Goal: Task Accomplishment & Management: Use online tool/utility

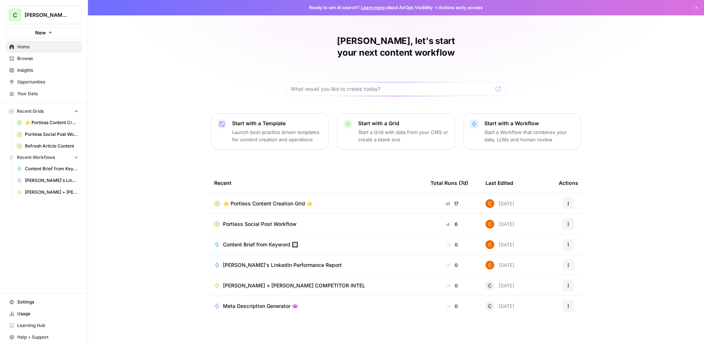
click at [265, 221] on span "Portless Social Post Workflow" at bounding box center [260, 224] width 74 height 7
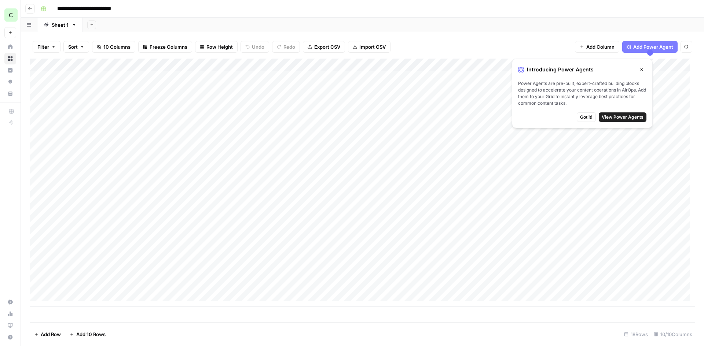
scroll to position [5, 0]
click at [81, 294] on div "Add Column" at bounding box center [362, 183] width 665 height 248
click at [90, 296] on div "Add Column" at bounding box center [362, 189] width 665 height 261
click at [87, 294] on div "Add Column" at bounding box center [362, 189] width 665 height 261
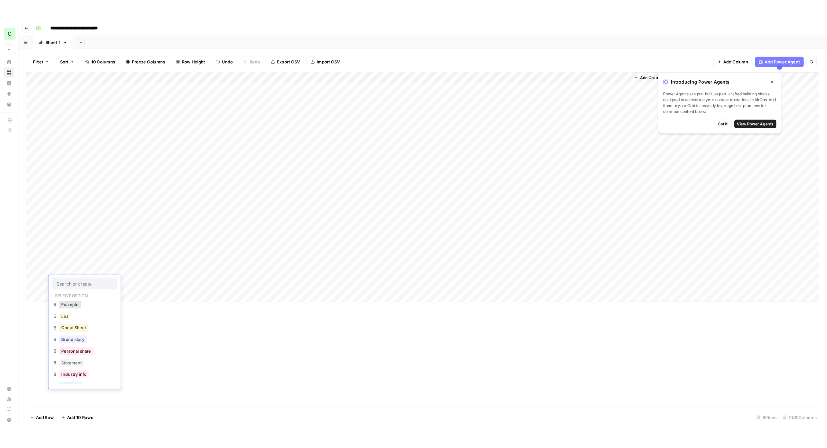
scroll to position [64, 0]
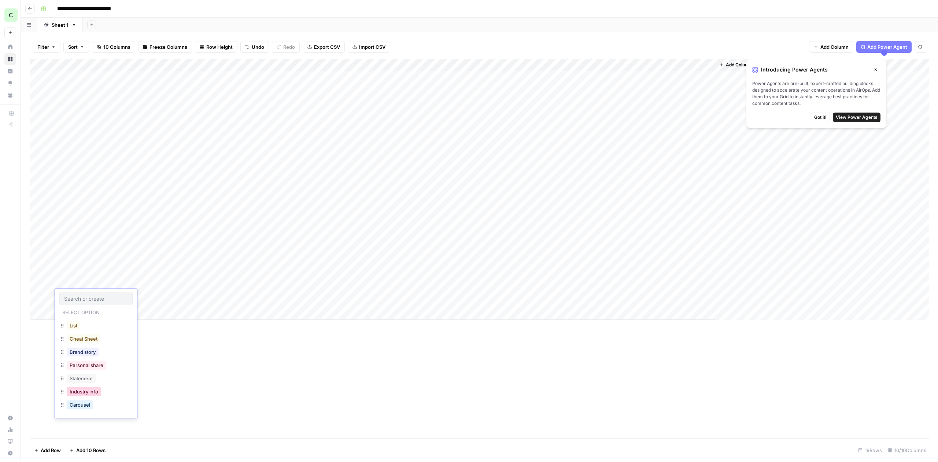
click at [81, 346] on button "Industry info" at bounding box center [84, 391] width 34 height 9
click at [145, 301] on div "Add Column" at bounding box center [480, 189] width 900 height 261
click at [146, 302] on div "Add Column" at bounding box center [480, 189] width 900 height 261
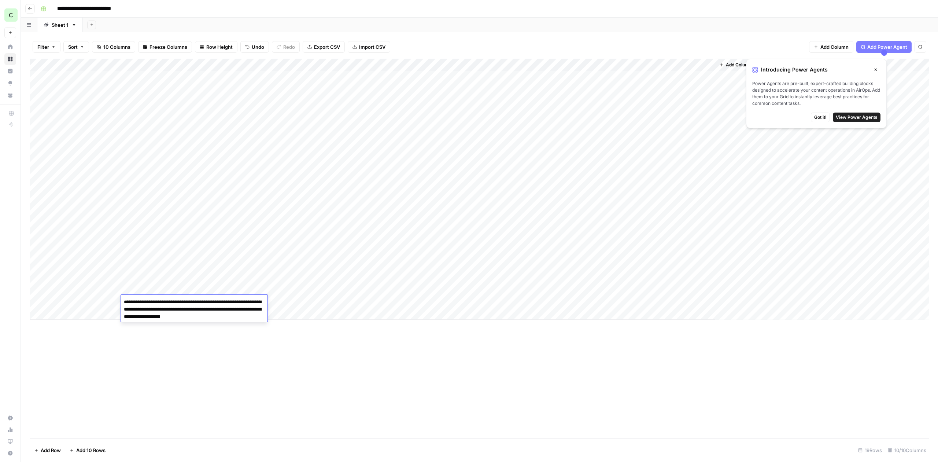
type textarea "**********"
click at [294, 298] on div "Add Column" at bounding box center [480, 189] width 900 height 261
click at [211, 301] on div "Add Column" at bounding box center [480, 189] width 900 height 261
type textarea "**********"
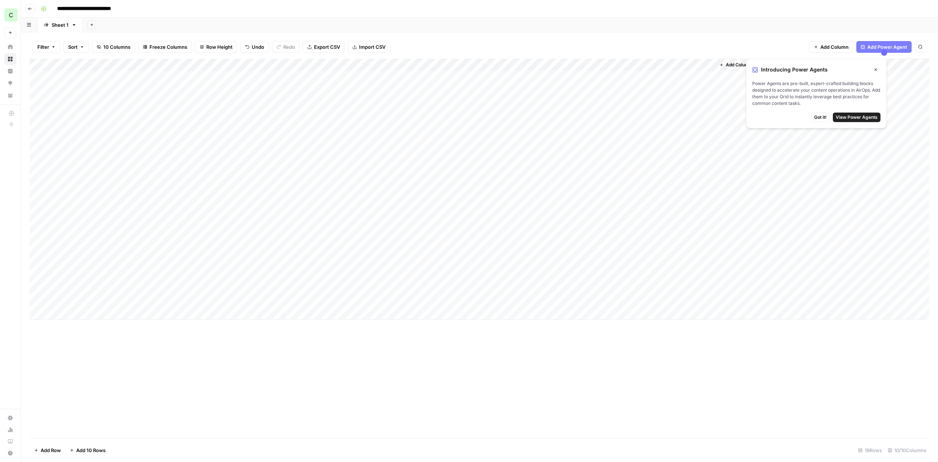
click at [241, 346] on div "Add Column" at bounding box center [480, 248] width 900 height 379
click at [417, 302] on div "Add Column" at bounding box center [480, 189] width 900 height 261
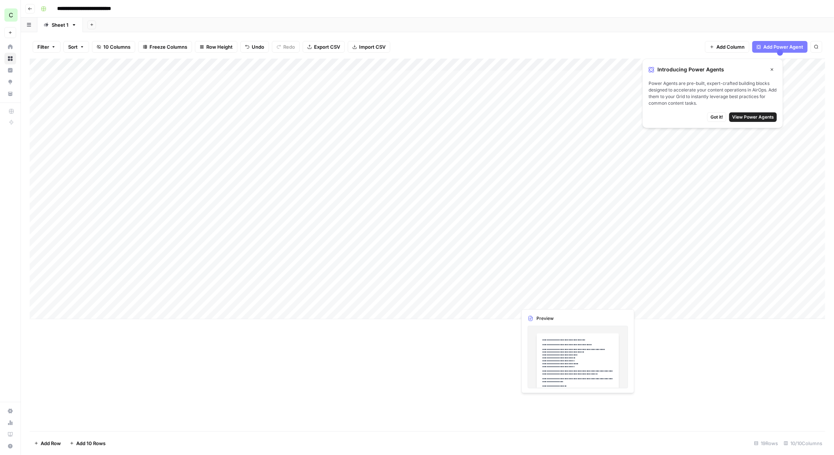
click at [538, 303] on div "Add Column" at bounding box center [428, 189] width 796 height 261
click at [576, 301] on div "Add Column" at bounding box center [428, 189] width 796 height 261
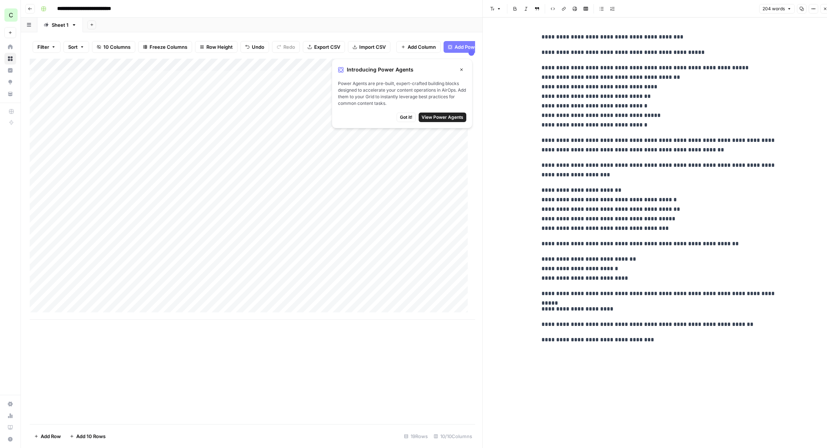
click at [148, 307] on div "Add Column" at bounding box center [252, 189] width 445 height 261
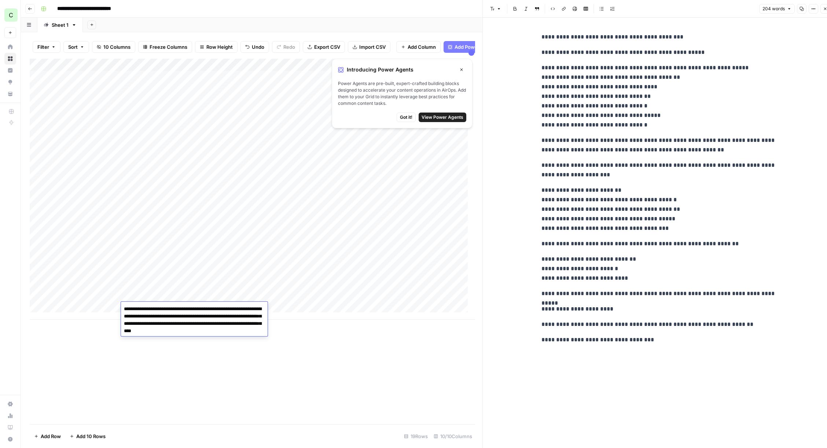
drag, startPoint x: 245, startPoint y: 325, endPoint x: 249, endPoint y: 323, distance: 4.3
click at [246, 325] on textarea "**********" at bounding box center [194, 320] width 147 height 32
drag, startPoint x: 170, startPoint y: 306, endPoint x: 299, endPoint y: 343, distance: 134.4
click at [298, 343] on body "**********" at bounding box center [413, 224] width 827 height 448
type textarea "**********"
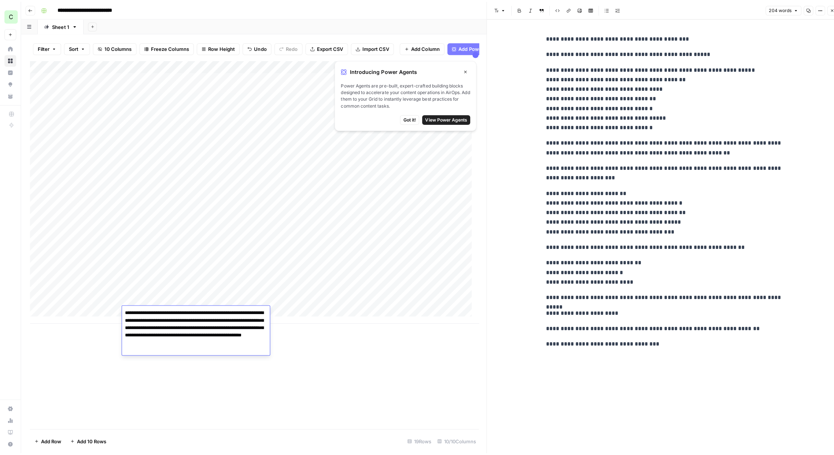
scroll to position [7, 0]
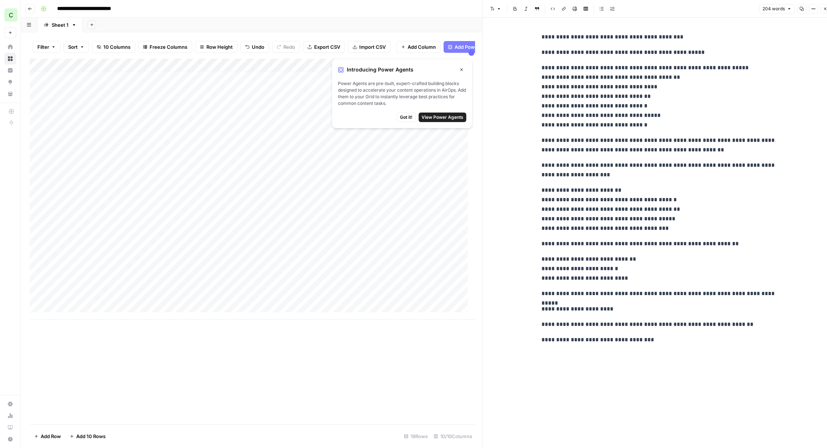
click at [165, 297] on div "Add Column" at bounding box center [252, 189] width 445 height 261
click at [165, 298] on div "Add Column" at bounding box center [252, 189] width 445 height 261
click at [155, 346] on div "Add Column" at bounding box center [252, 241] width 445 height 365
click at [46, 301] on div "Add Column" at bounding box center [252, 189] width 445 height 261
click at [703, 8] on icon "button" at bounding box center [825, 9] width 4 height 4
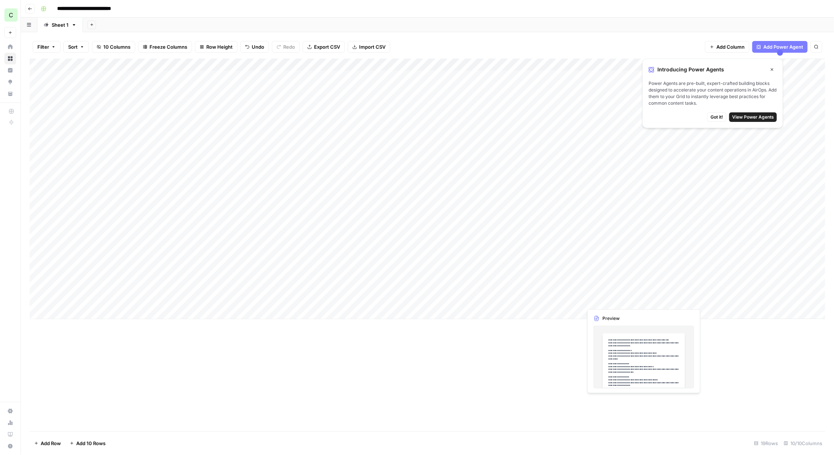
click at [621, 301] on div "Add Column" at bounding box center [428, 189] width 796 height 261
click at [643, 300] on div "Add Column" at bounding box center [428, 189] width 796 height 261
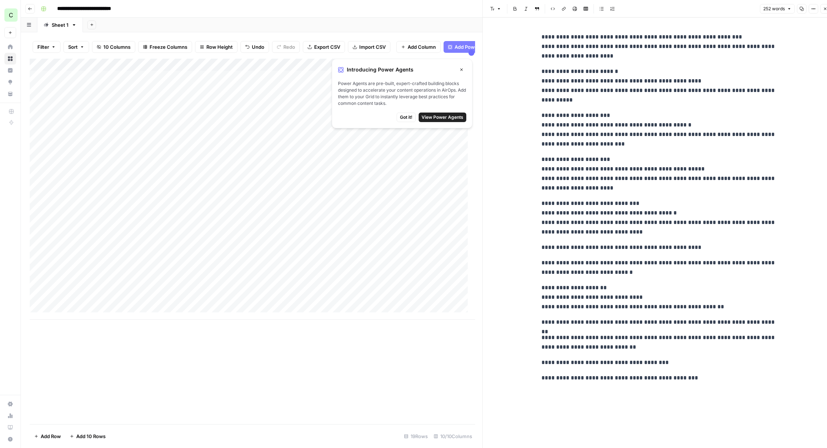
click at [165, 309] on div "Add Column" at bounding box center [252, 189] width 445 height 261
click at [272, 310] on div "Add Column" at bounding box center [252, 189] width 445 height 261
type textarea "**********"
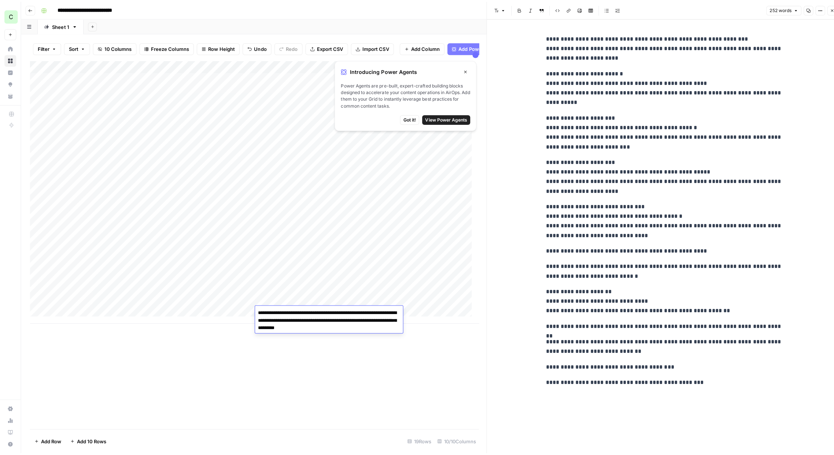
scroll to position [7, 0]
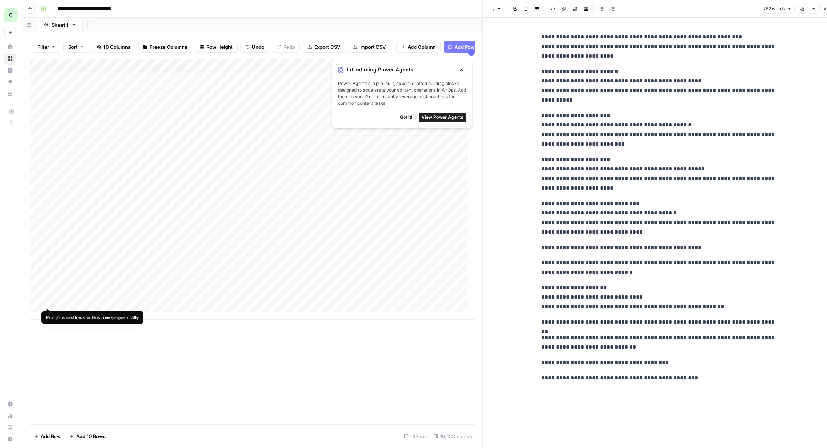
click at [47, 301] on div "Add Column" at bounding box center [252, 189] width 445 height 261
click at [703, 7] on icon "button" at bounding box center [825, 9] width 4 height 4
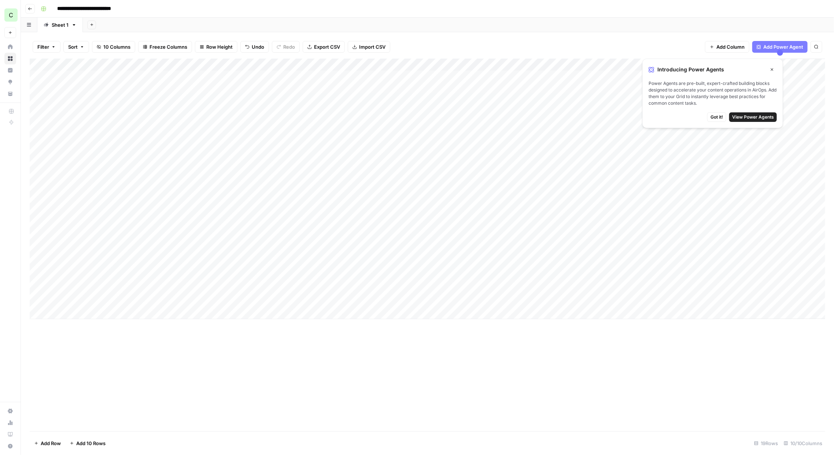
click at [459, 346] on div "Add Column" at bounding box center [428, 245] width 796 height 373
click at [279, 346] on div "Add Column" at bounding box center [428, 245] width 796 height 373
click at [574, 301] on div "Add Column" at bounding box center [428, 189] width 796 height 261
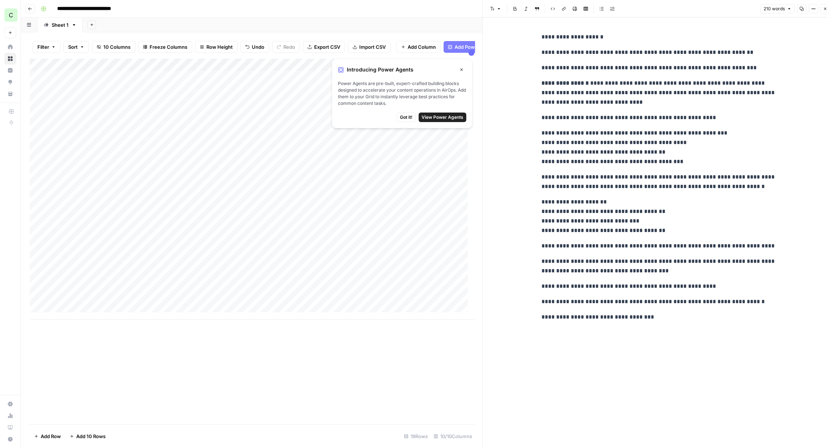
click at [232, 311] on div "Add Column" at bounding box center [252, 189] width 445 height 261
click at [140, 306] on div "Add Column" at bounding box center [252, 189] width 445 height 261
click at [142, 305] on div "Add Column" at bounding box center [252, 189] width 445 height 261
drag, startPoint x: 170, startPoint y: 317, endPoint x: 179, endPoint y: 317, distance: 9.2
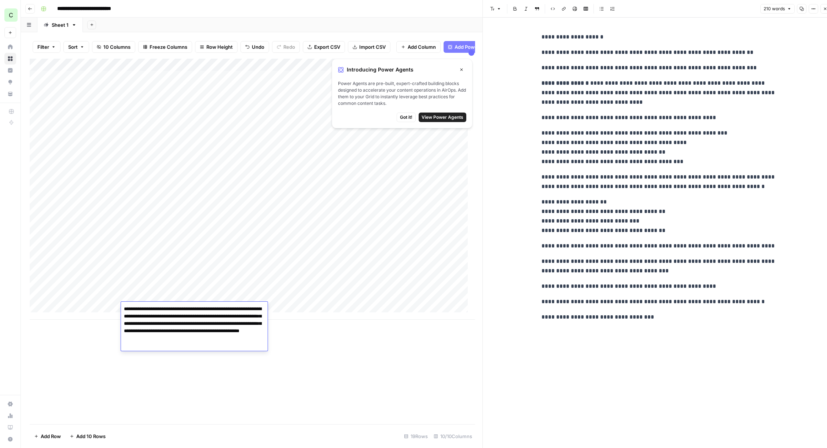
click at [179, 317] on textarea "**********" at bounding box center [194, 324] width 147 height 40
click at [182, 338] on textarea "**********" at bounding box center [194, 324] width 147 height 40
click at [220, 317] on textarea "**********" at bounding box center [194, 324] width 147 height 40
type textarea "**********"
click at [179, 346] on div "Add Column" at bounding box center [252, 241] width 445 height 365
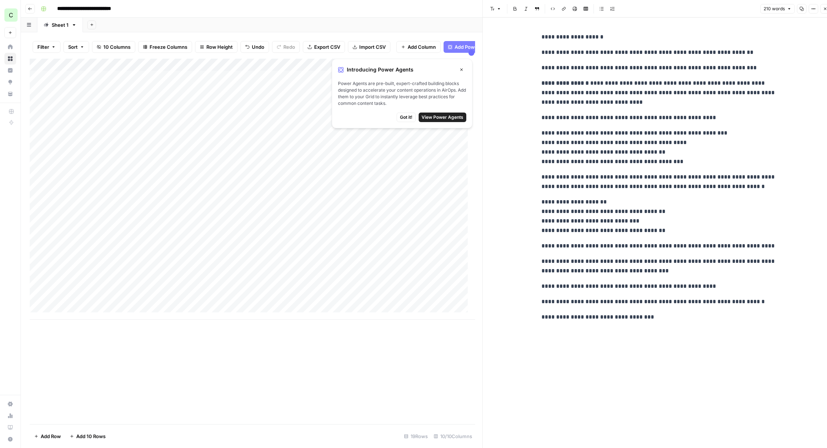
click at [247, 311] on div "Add Column" at bounding box center [252, 189] width 445 height 261
click at [270, 346] on div "Add Column" at bounding box center [252, 241] width 445 height 365
click at [289, 310] on div "Add Column" at bounding box center [252, 189] width 445 height 261
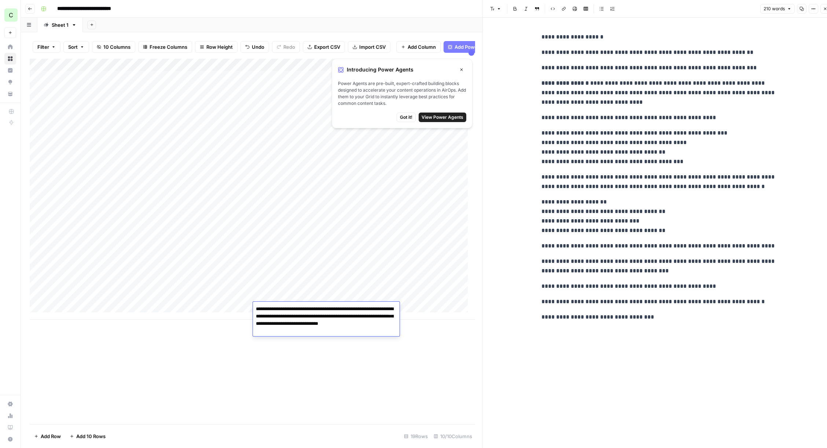
type textarea "**********"
click at [703, 7] on icon "button" at bounding box center [825, 9] width 4 height 4
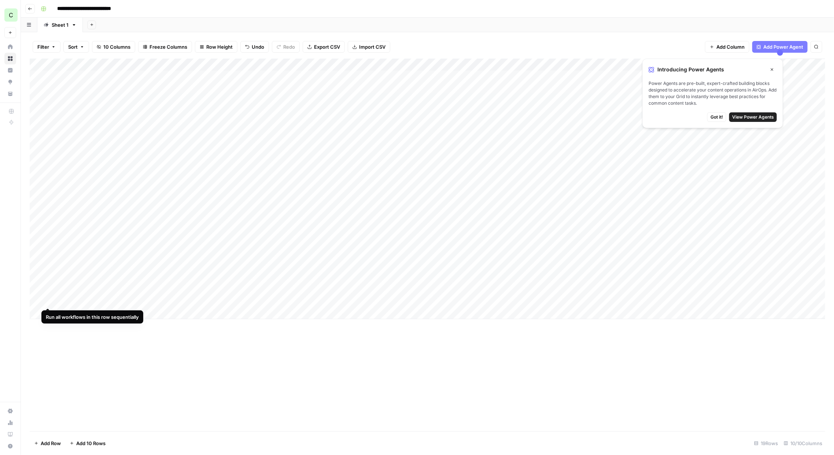
click at [45, 299] on div "Add Column" at bounding box center [428, 189] width 796 height 261
click at [423, 299] on div "Add Column" at bounding box center [428, 189] width 796 height 261
click at [433, 302] on div "Add Column" at bounding box center [428, 189] width 796 height 261
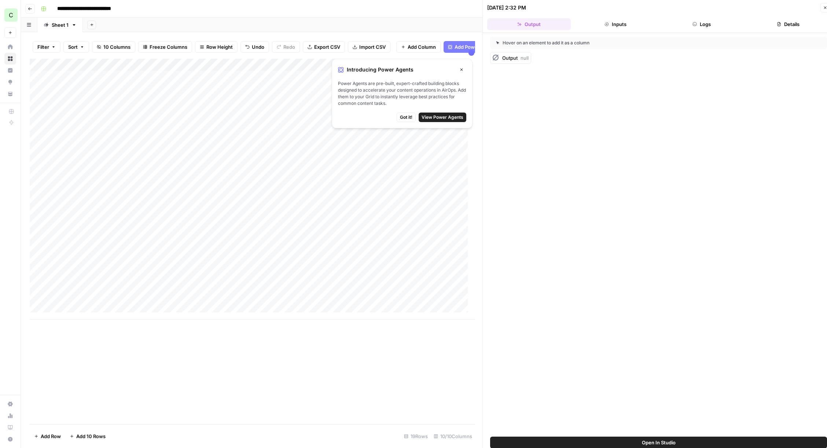
click at [703, 25] on button "Details" at bounding box center [788, 24] width 84 height 12
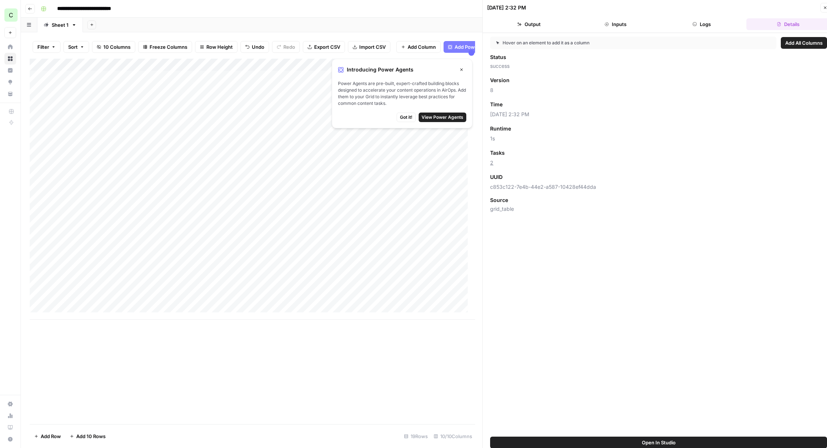
click at [703, 19] on button "Logs" at bounding box center [702, 24] width 84 height 12
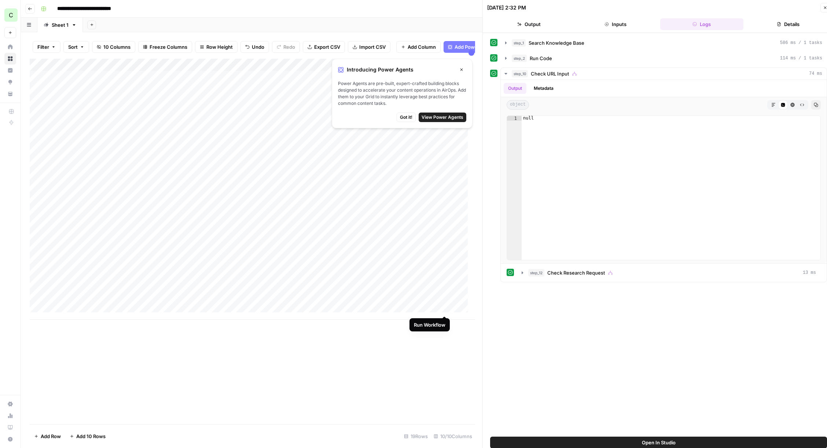
click at [444, 307] on div "Add Column" at bounding box center [252, 189] width 445 height 261
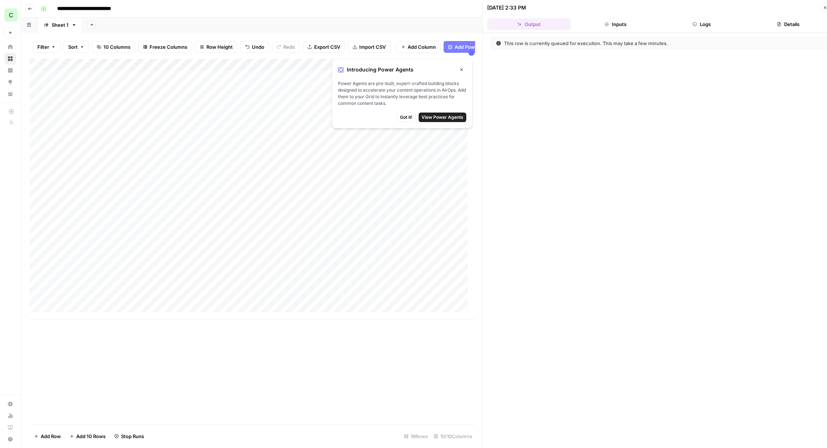
click at [703, 8] on icon "button" at bounding box center [825, 8] width 3 height 3
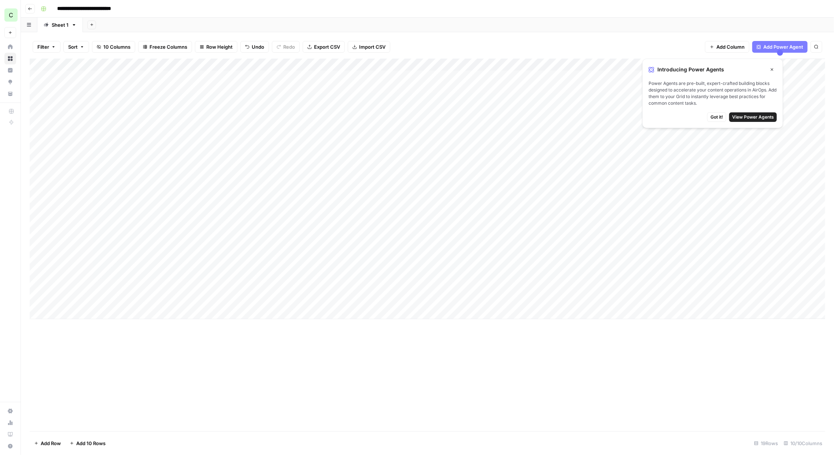
click at [162, 302] on div "Add Column" at bounding box center [428, 189] width 796 height 261
click at [350, 300] on div "Add Column" at bounding box center [428, 189] width 796 height 261
click at [350, 301] on div "Add Column" at bounding box center [428, 189] width 796 height 261
click at [342, 331] on button "Yes" at bounding box center [338, 329] width 14 height 9
click at [47, 300] on div "Add Column" at bounding box center [428, 189] width 796 height 261
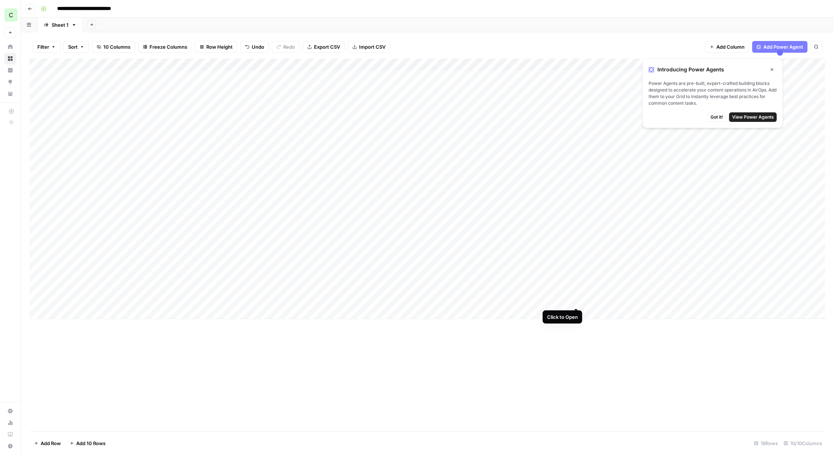
click at [573, 301] on div "Add Column" at bounding box center [428, 189] width 796 height 261
